Goal: Navigation & Orientation: Find specific page/section

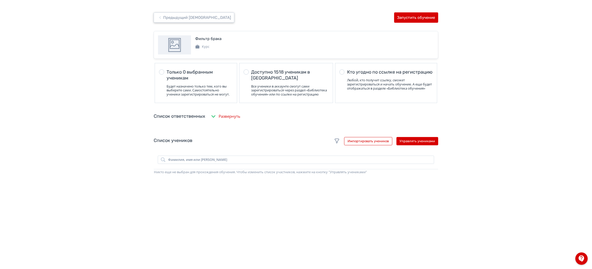
click at [178, 22] on button "Предыдущий [DEMOGRAPHIC_DATA]" at bounding box center [194, 17] width 81 height 10
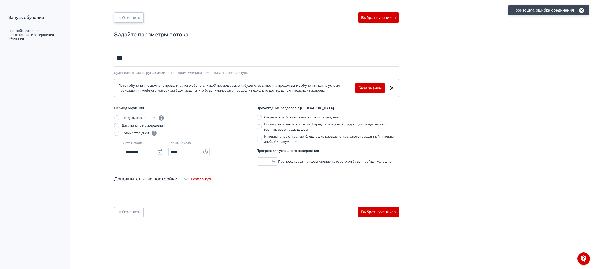
click at [127, 15] on button "Отменить" at bounding box center [128, 17] width 29 height 10
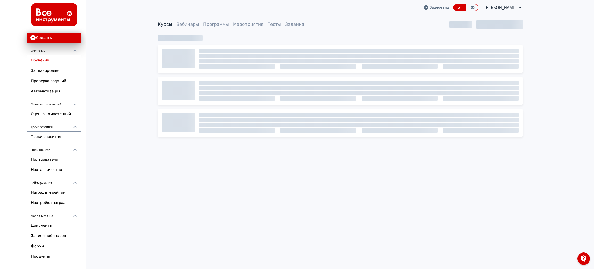
click at [413, 175] on div "Видео-гайд [PERSON_NAME] PRO Повысьте эффективность платформы при помощи дополн…" at bounding box center [341, 134] width 508 height 269
click at [536, 84] on div at bounding box center [340, 86] width 413 height 102
click at [106, 189] on div "Видео-гайд [PERSON_NAME] PRO Повысьте эффективность платформы при помощи дополн…" at bounding box center [341, 134] width 508 height 269
